Goal: Task Accomplishment & Management: Manage account settings

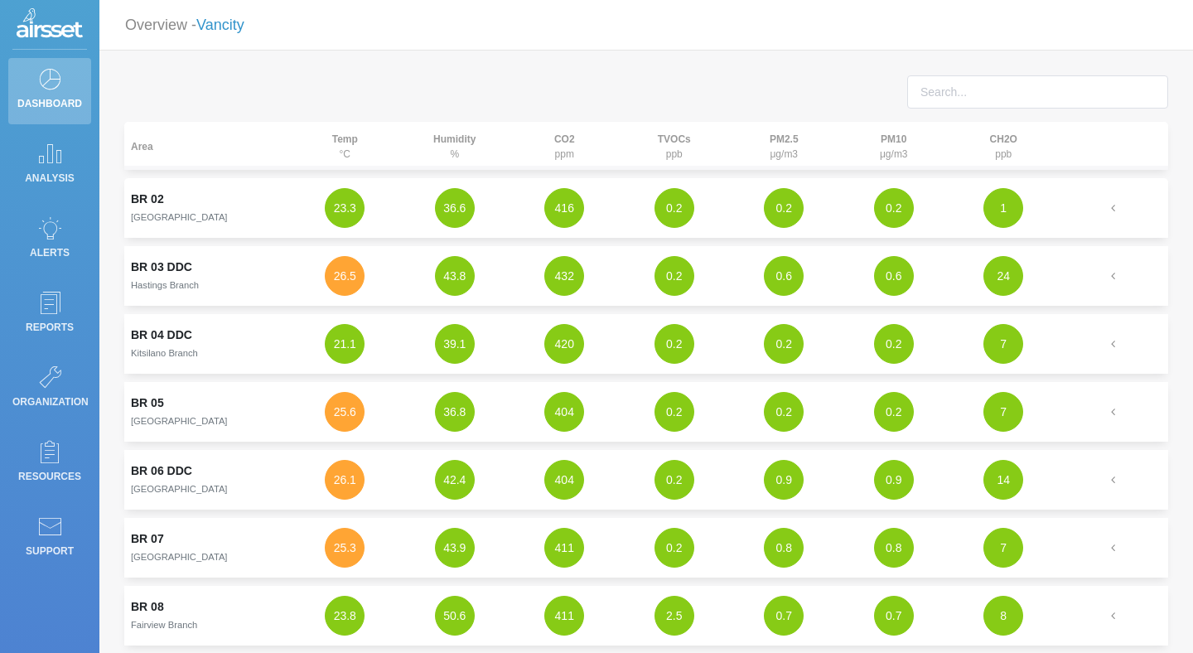
click at [217, 20] on link "Vancity" at bounding box center [220, 25] width 48 height 17
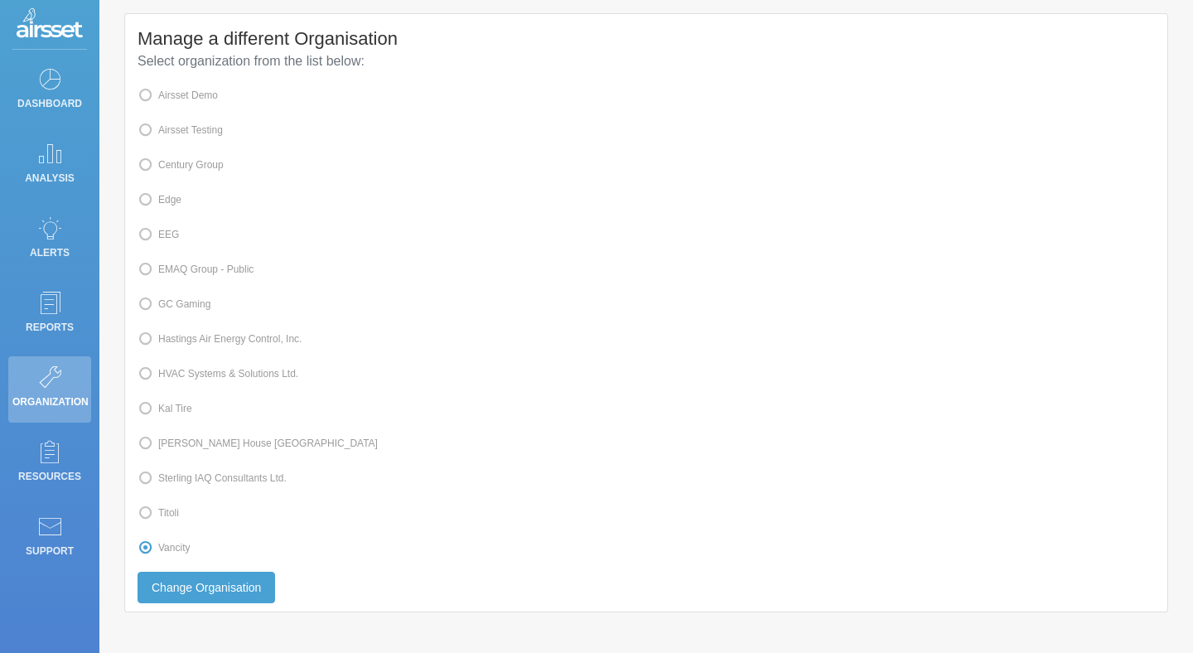
scroll to position [65, 0]
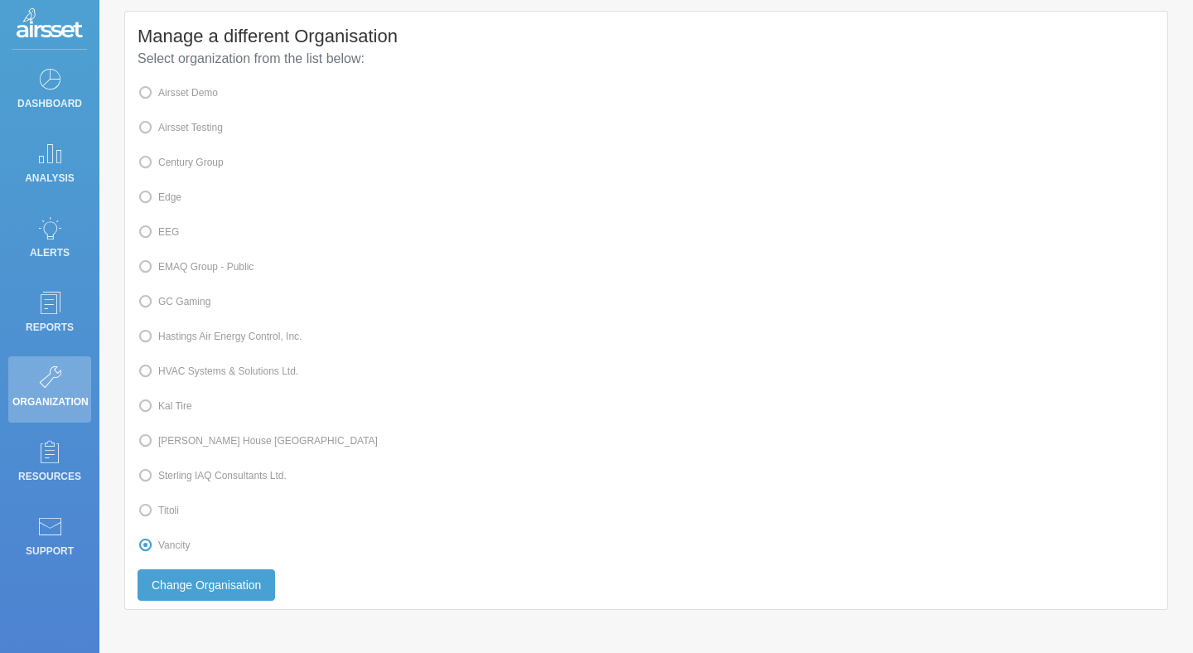
click at [179, 402] on label "Kal Tire" at bounding box center [164, 406] width 55 height 22
click at [169, 402] on input "Kal Tire" at bounding box center [163, 404] width 11 height 11
radio input "true"
radio input "false"
click at [187, 581] on button "Change Organisation" at bounding box center [205, 584] width 137 height 31
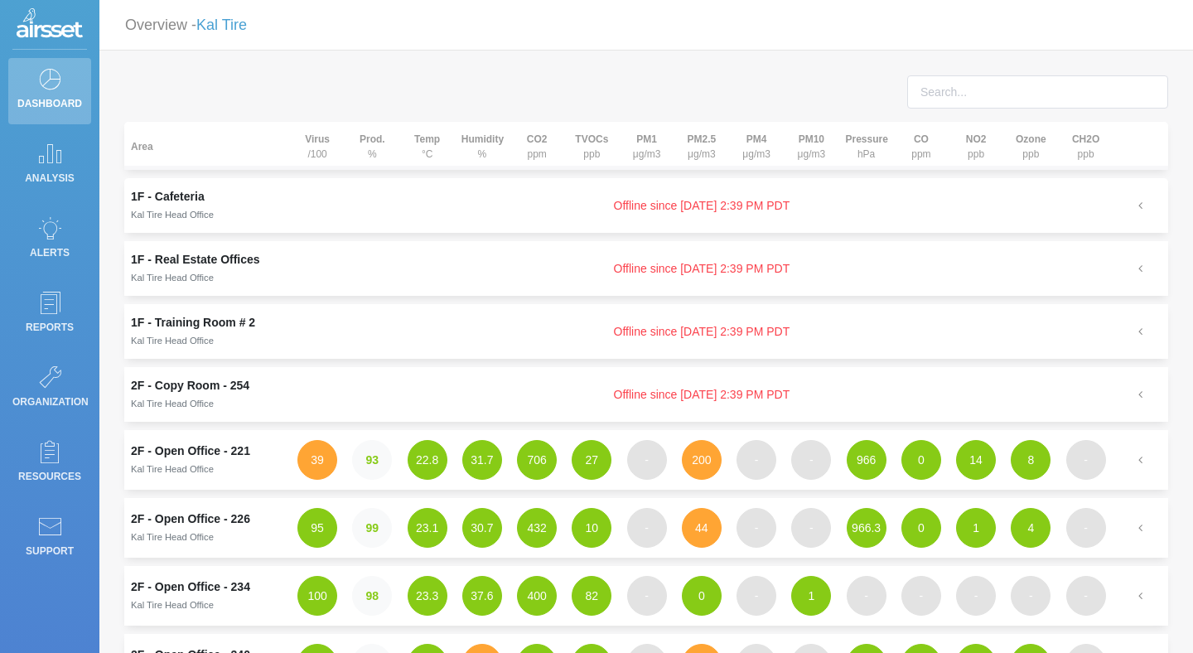
click at [622, 208] on td "Offline since [DATE] 2:39 PM PDT" at bounding box center [701, 205] width 823 height 55
click at [1136, 200] on icon "button" at bounding box center [1140, 206] width 15 height 12
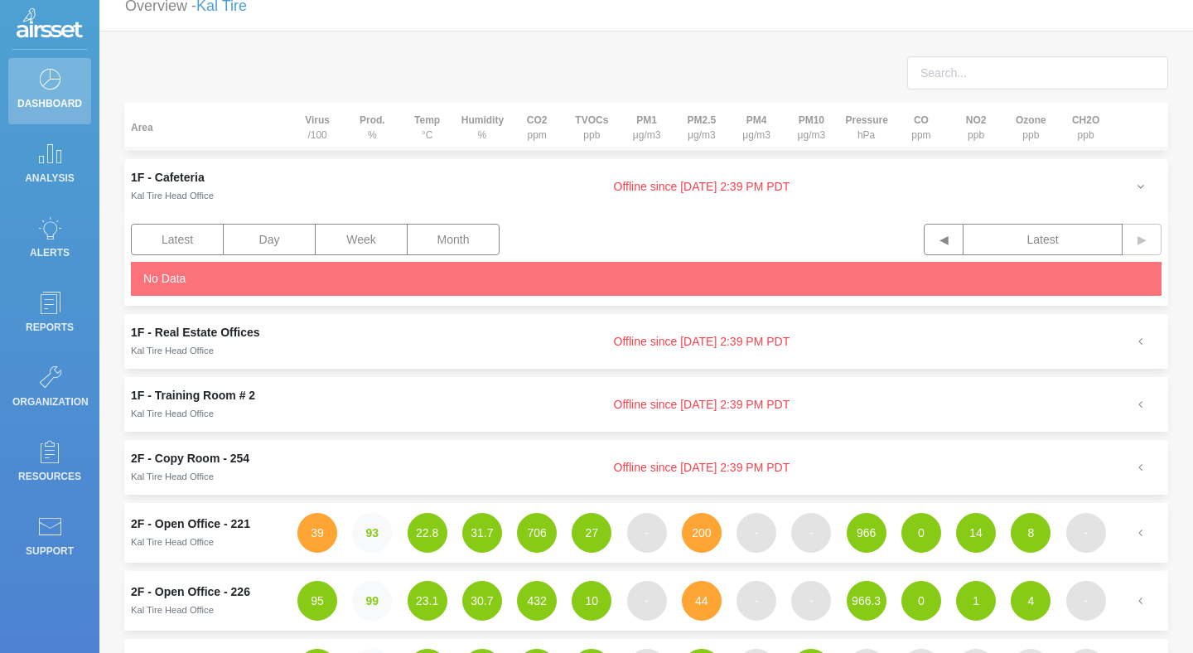
scroll to position [22, 0]
